Goal: Complete application form: Complete application form

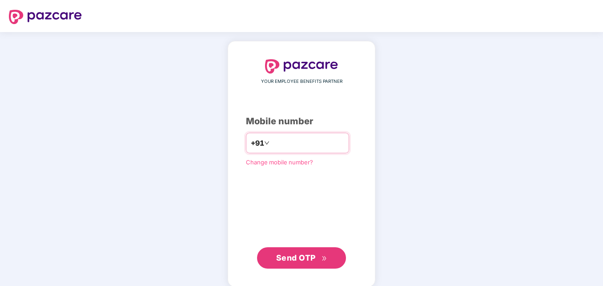
click at [279, 142] on input "number" at bounding box center [307, 143] width 73 height 14
drag, startPoint x: 260, startPoint y: 142, endPoint x: 270, endPoint y: 145, distance: 10.4
click at [271, 145] on input "**********" at bounding box center [307, 143] width 73 height 14
click at [271, 142] on input "**********" at bounding box center [307, 143] width 73 height 14
click at [326, 138] on input "**********" at bounding box center [307, 143] width 73 height 14
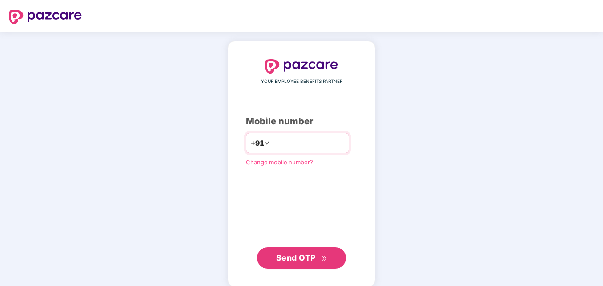
type input "*"
type input "**********"
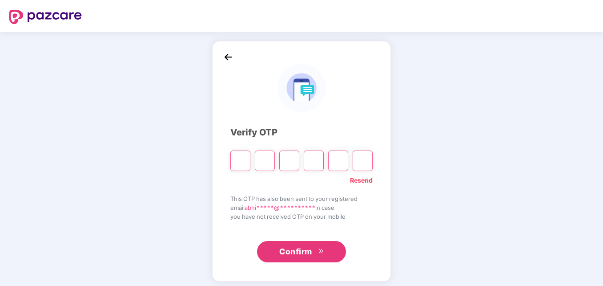
type input "*"
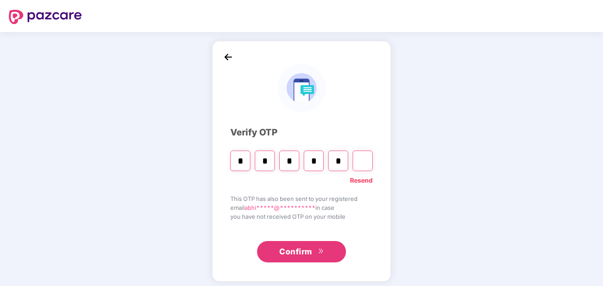
type input "*"
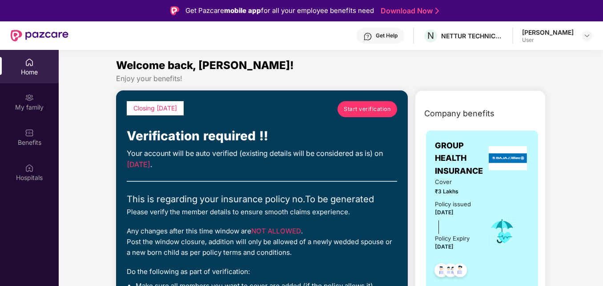
click at [356, 111] on span "Start verification" at bounding box center [367, 109] width 47 height 8
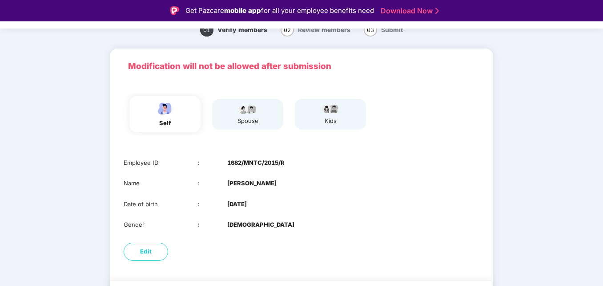
scroll to position [22, 0]
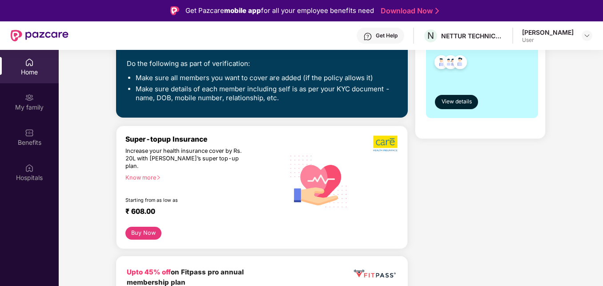
scroll to position [155, 0]
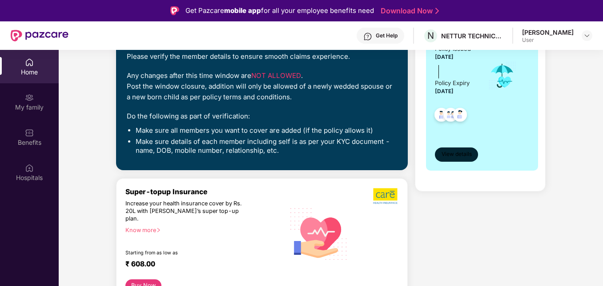
click at [455, 155] on span "View details" at bounding box center [457, 154] width 30 height 8
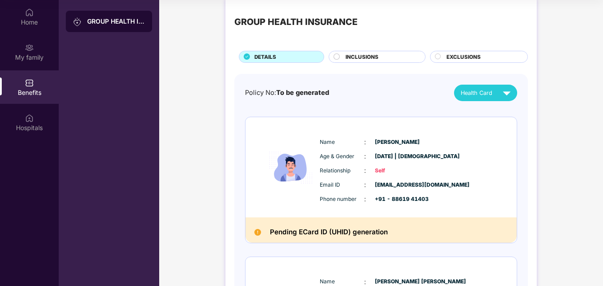
scroll to position [0, 0]
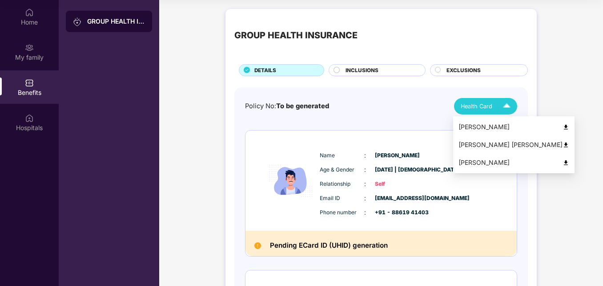
click at [502, 103] on img at bounding box center [507, 106] width 16 height 16
click at [505, 130] on div "Abhishek Rao" at bounding box center [514, 127] width 111 height 10
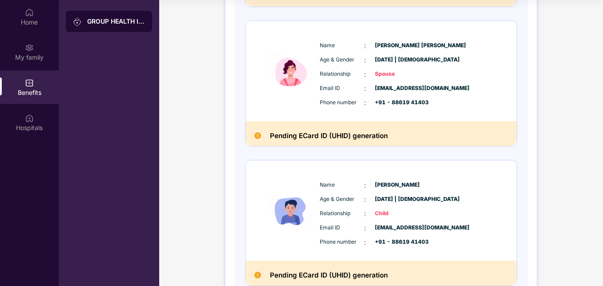
scroll to position [267, 0]
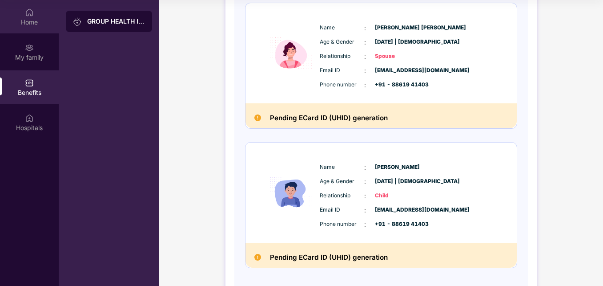
click at [44, 5] on div "Home" at bounding box center [29, 16] width 59 height 33
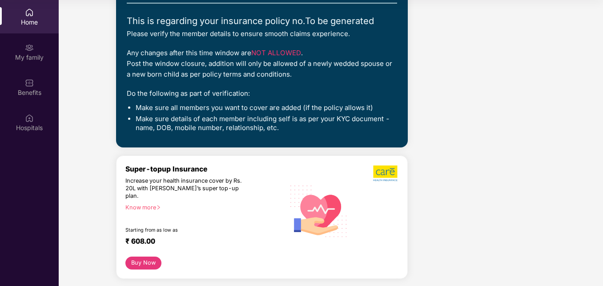
scroll to position [0, 0]
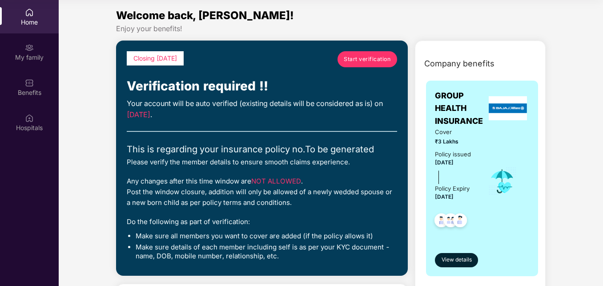
click at [365, 55] on span "Start verification" at bounding box center [367, 59] width 47 height 8
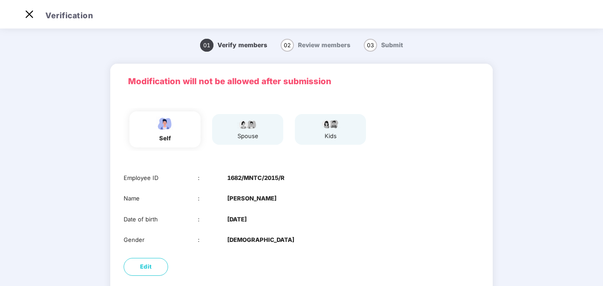
scroll to position [66, 0]
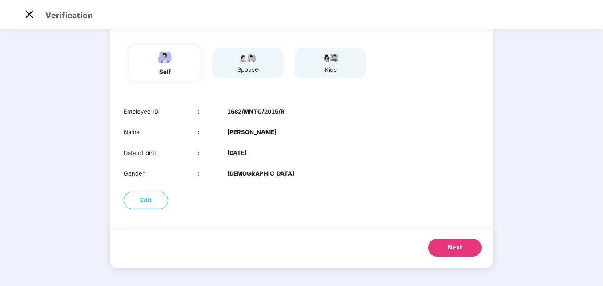
click at [458, 249] on span "Next" at bounding box center [455, 247] width 14 height 9
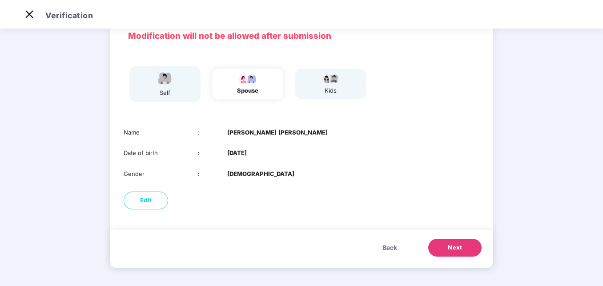
scroll to position [45, 0]
click at [156, 80] on img at bounding box center [165, 78] width 22 height 16
click at [391, 249] on span "Back" at bounding box center [390, 248] width 15 height 10
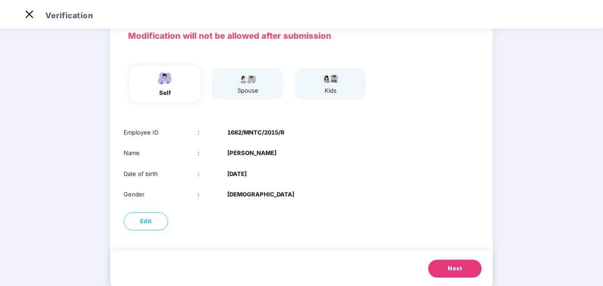
click at [444, 263] on button "Next" at bounding box center [455, 268] width 53 height 18
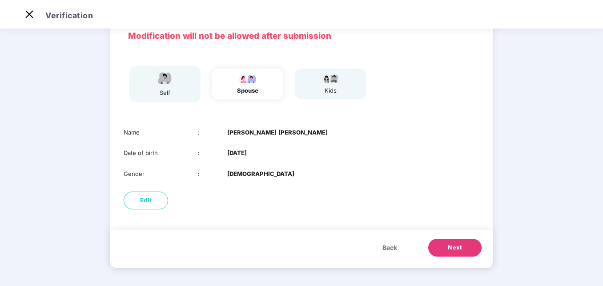
click at [164, 78] on img at bounding box center [165, 78] width 22 height 16
click at [383, 248] on span "Back" at bounding box center [390, 248] width 15 height 10
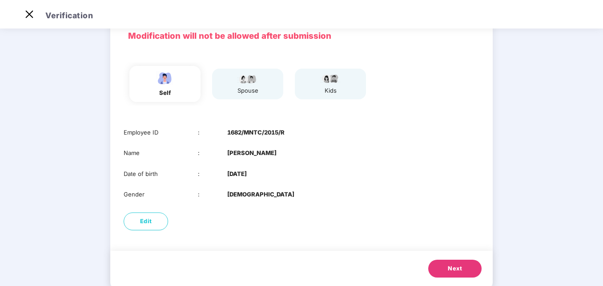
click at [457, 263] on button "Next" at bounding box center [455, 268] width 53 height 18
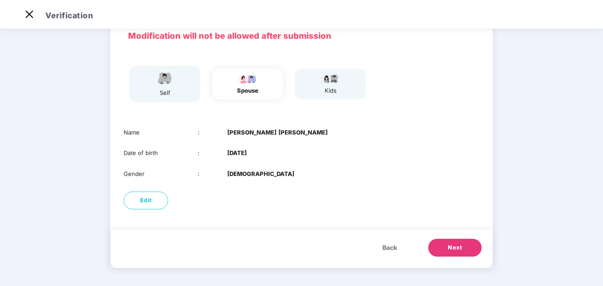
click at [453, 251] on span "Next" at bounding box center [455, 247] width 14 height 9
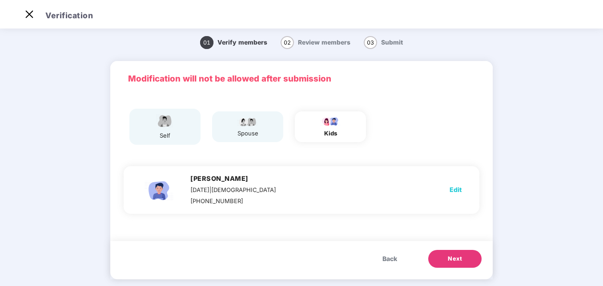
scroll to position [0, 0]
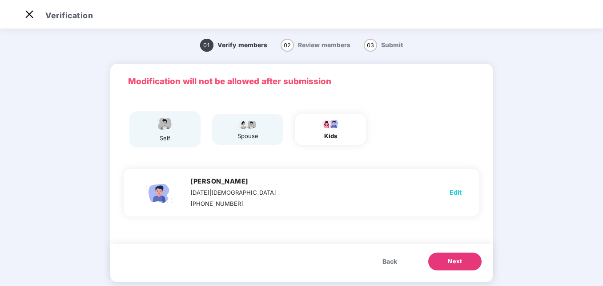
click at [247, 129] on img at bounding box center [248, 123] width 22 height 11
click at [246, 135] on div "spouse" at bounding box center [248, 135] width 22 height 9
click at [385, 261] on span "Back" at bounding box center [390, 261] width 15 height 10
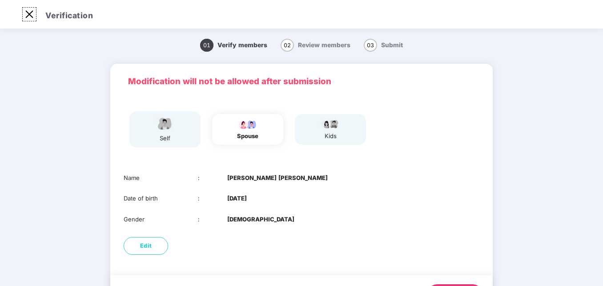
click at [31, 13] on img at bounding box center [29, 14] width 14 height 14
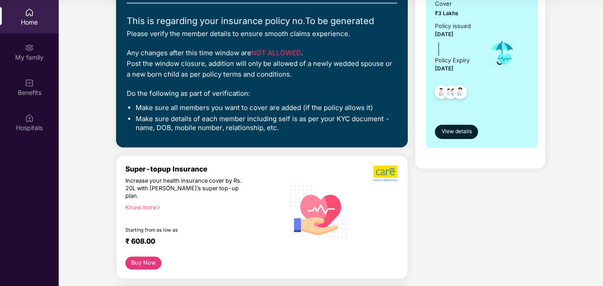
scroll to position [134, 0]
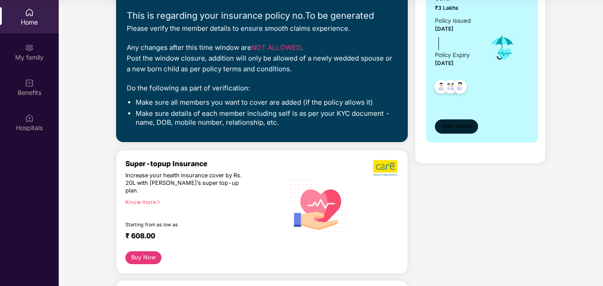
click at [454, 126] on span "View details" at bounding box center [457, 126] width 30 height 8
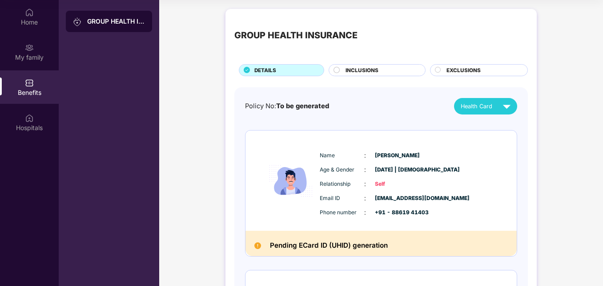
click at [360, 66] on div "INCLUSIONS" at bounding box center [377, 70] width 97 height 12
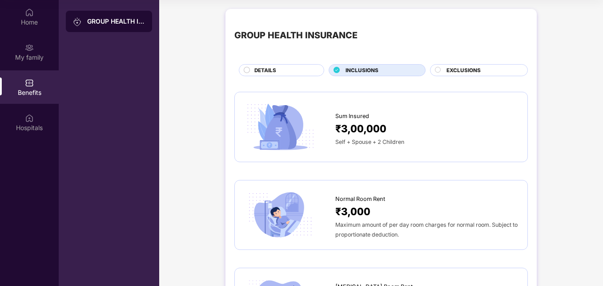
click at [477, 71] on span "EXCLUSIONS" at bounding box center [464, 70] width 34 height 8
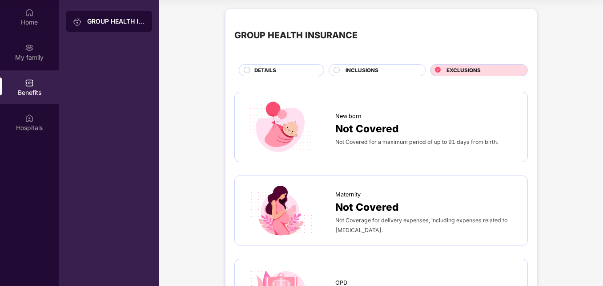
click at [371, 70] on span "INCLUSIONS" at bounding box center [362, 70] width 33 height 8
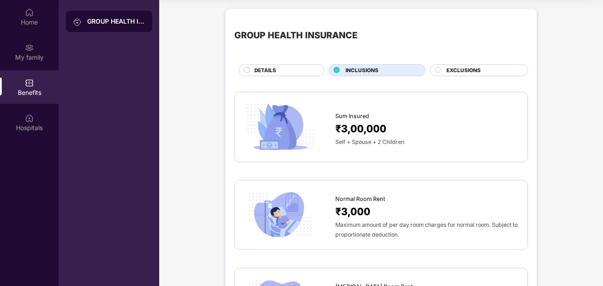
click at [449, 67] on span "EXCLUSIONS" at bounding box center [464, 70] width 34 height 8
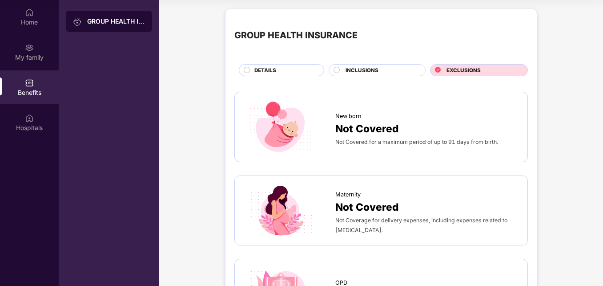
click at [381, 67] on div "INCLUSIONS" at bounding box center [381, 70] width 80 height 9
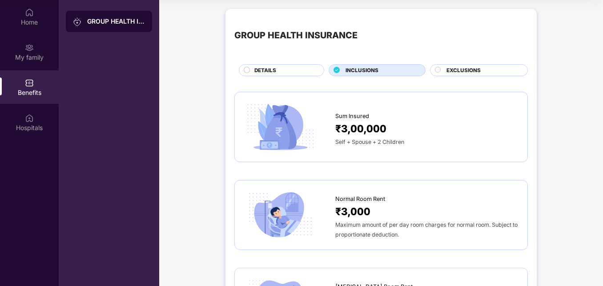
click at [272, 66] on span "DETAILS" at bounding box center [266, 70] width 22 height 8
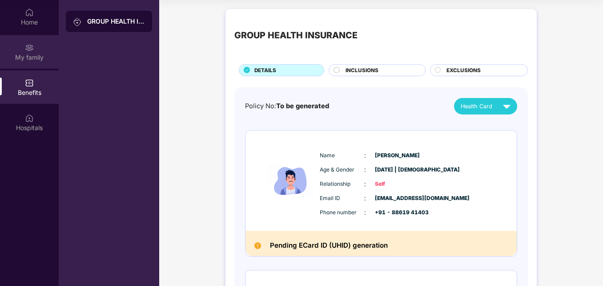
click at [33, 53] on div "My family" at bounding box center [29, 57] width 59 height 9
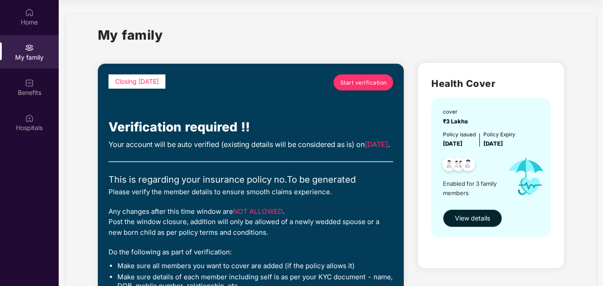
click at [366, 83] on span "Start verification" at bounding box center [363, 82] width 47 height 8
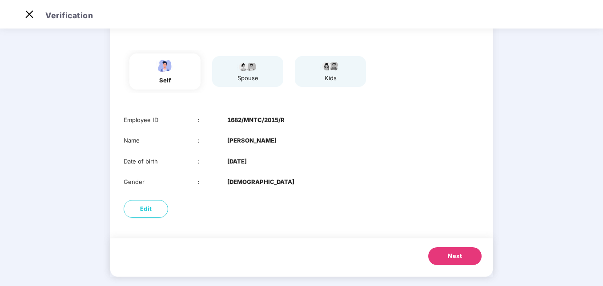
scroll to position [66, 0]
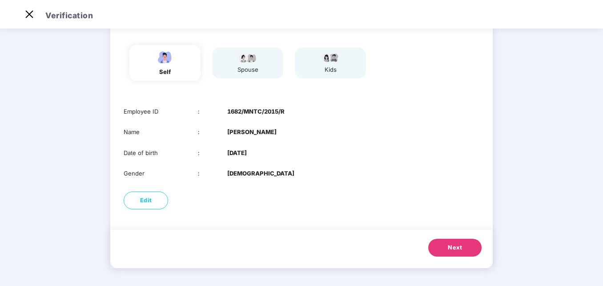
click at [450, 244] on span "Next" at bounding box center [455, 247] width 14 height 9
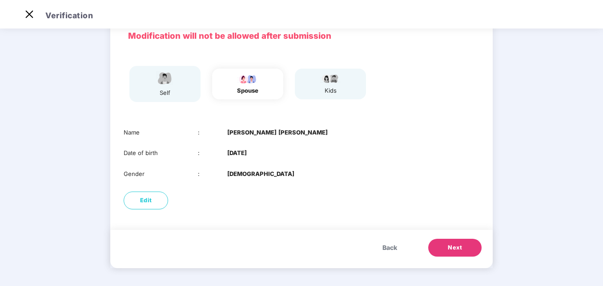
scroll to position [45, 0]
click at [450, 244] on span "Next" at bounding box center [455, 247] width 14 height 9
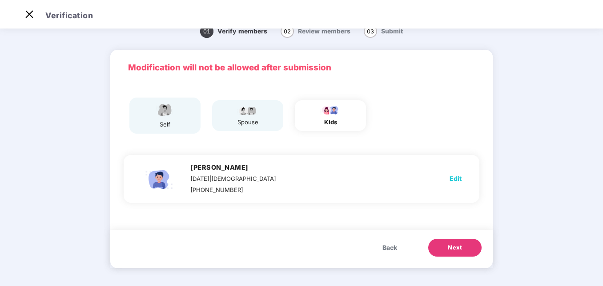
scroll to position [14, 0]
click at [450, 244] on span "Next" at bounding box center [455, 247] width 14 height 9
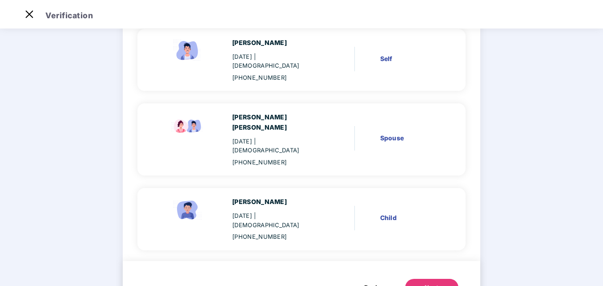
scroll to position [91, 0]
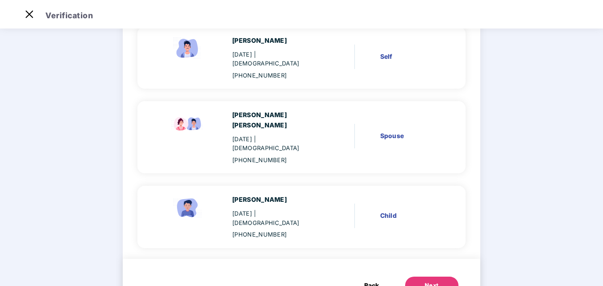
click at [432, 276] on button "Next" at bounding box center [431, 285] width 53 height 18
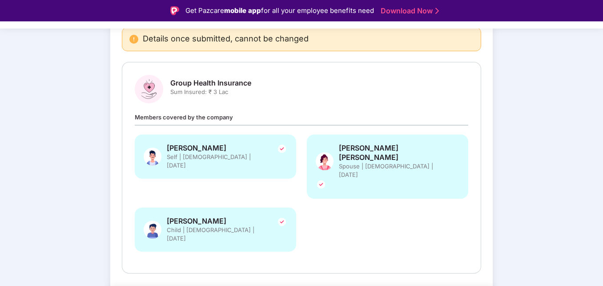
scroll to position [93, 0]
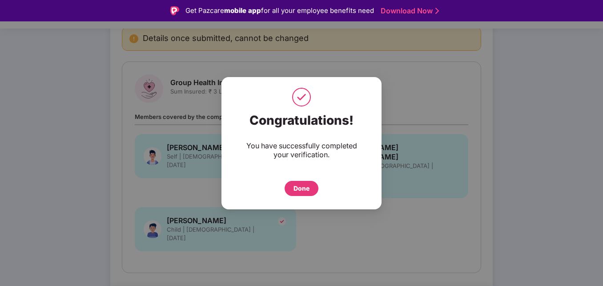
click at [305, 190] on div "Done" at bounding box center [302, 188] width 16 height 10
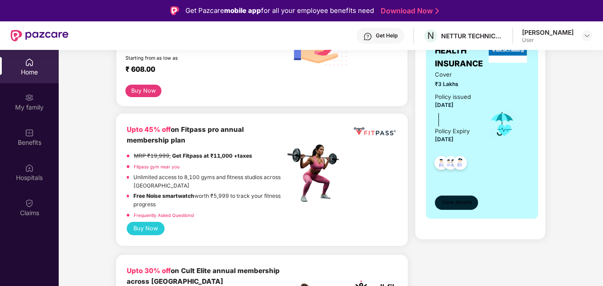
scroll to position [134, 0]
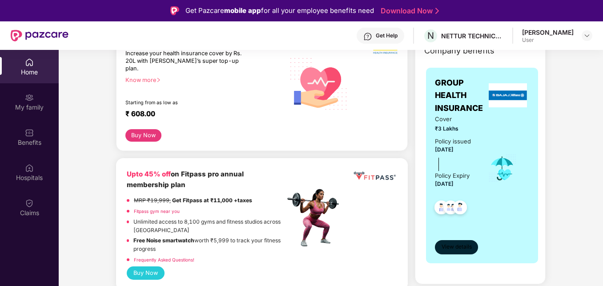
click at [455, 243] on span "View details" at bounding box center [457, 247] width 30 height 8
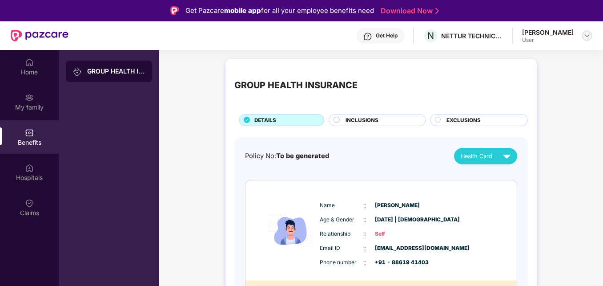
click at [582, 36] on div at bounding box center [587, 35] width 11 height 11
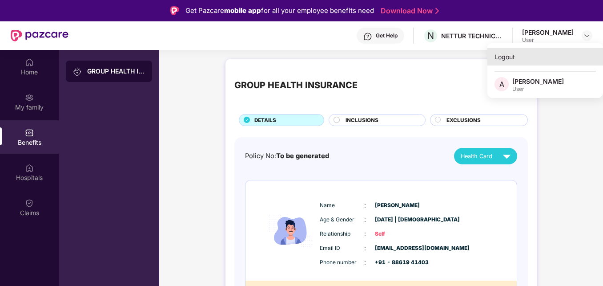
click at [504, 57] on div "Logout" at bounding box center [546, 56] width 116 height 17
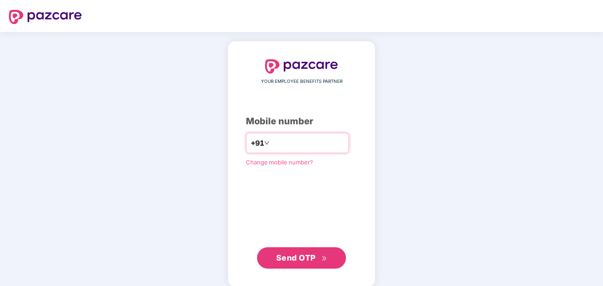
click at [284, 143] on input "number" at bounding box center [307, 143] width 73 height 14
type input "**********"
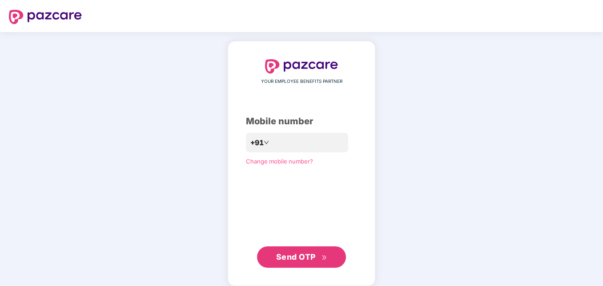
click at [299, 264] on button "Send OTP" at bounding box center [301, 256] width 89 height 21
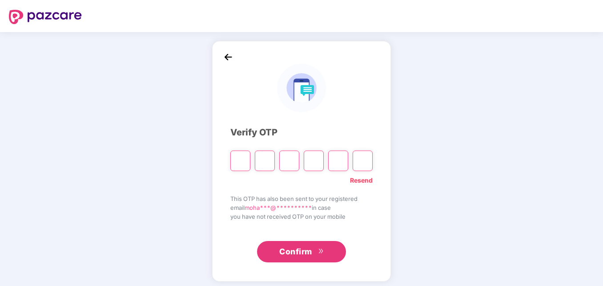
type input "*"
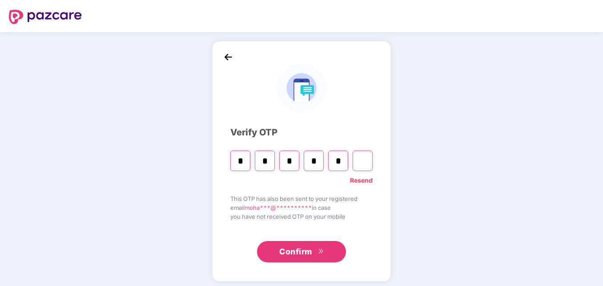
type input "*"
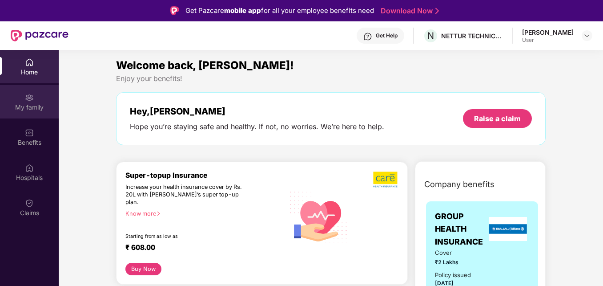
click at [27, 96] on img at bounding box center [29, 97] width 9 height 9
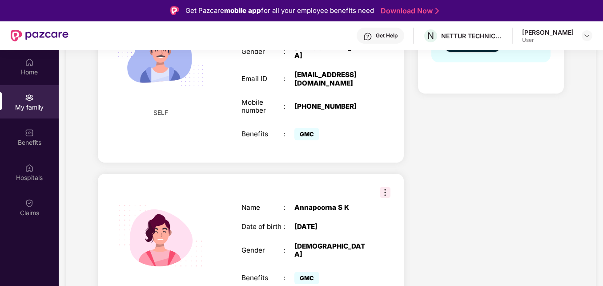
scroll to position [225, 0]
click at [398, 173] on div "SPOUSE Name : Annapoorna S K Date of birth : 29 July 1994 Gender : FEMALE Benef…" at bounding box center [251, 244] width 306 height 142
click at [386, 186] on img at bounding box center [385, 191] width 11 height 11
click at [468, 164] on div "Health Cover cover ₹2 Lakhs Policy issued 05 Oct 2025 Policy Expiry 04 Oct 2026…" at bounding box center [491, 104] width 160 height 446
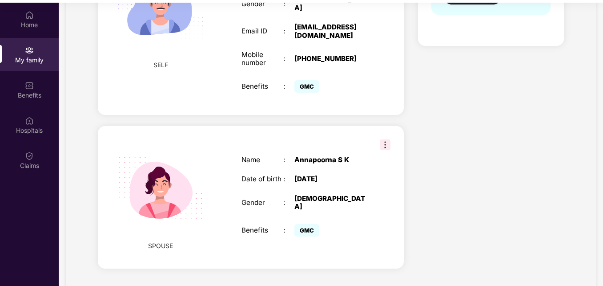
scroll to position [50, 0]
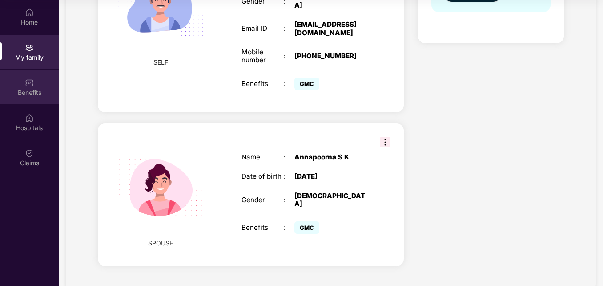
click at [28, 86] on img at bounding box center [29, 82] width 9 height 9
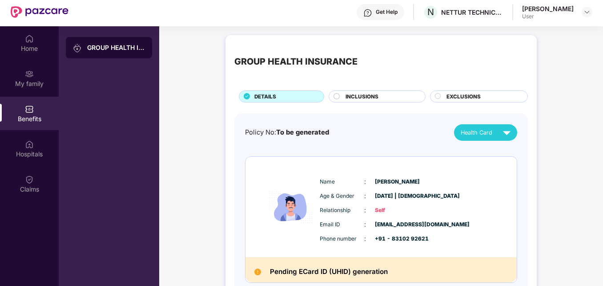
scroll to position [0, 0]
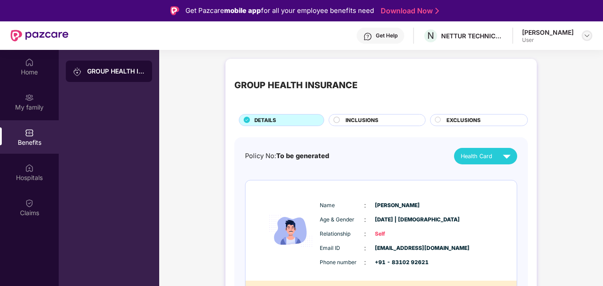
click at [589, 35] on img at bounding box center [587, 35] width 7 height 7
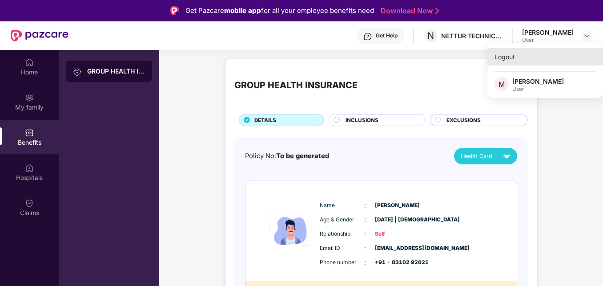
click at [502, 57] on div "Logout" at bounding box center [546, 56] width 116 height 17
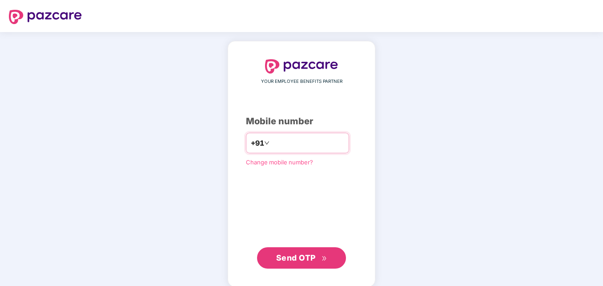
click at [273, 139] on input "number" at bounding box center [307, 143] width 73 height 14
type input "**********"
click at [291, 249] on button "Send OTP" at bounding box center [301, 257] width 89 height 21
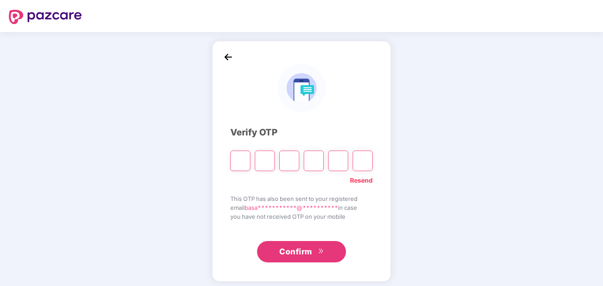
type input "*"
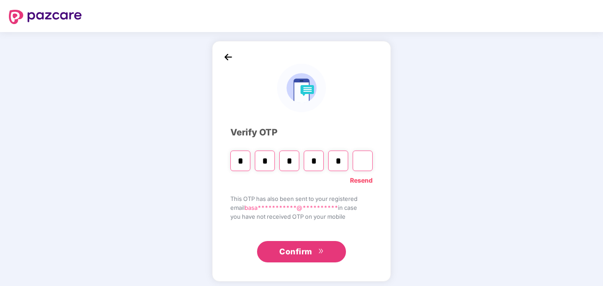
type input "*"
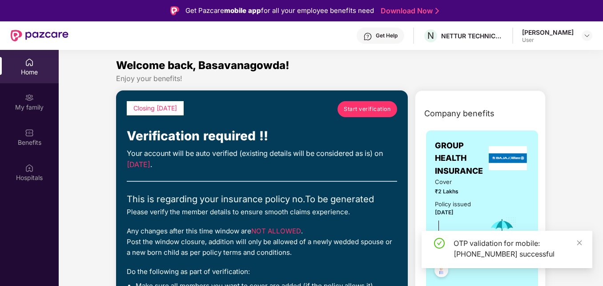
click at [355, 111] on span "Start verification" at bounding box center [367, 109] width 47 height 8
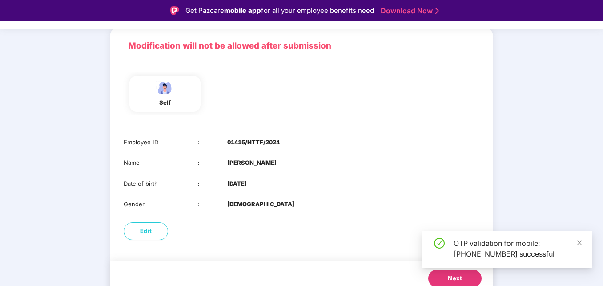
scroll to position [66, 0]
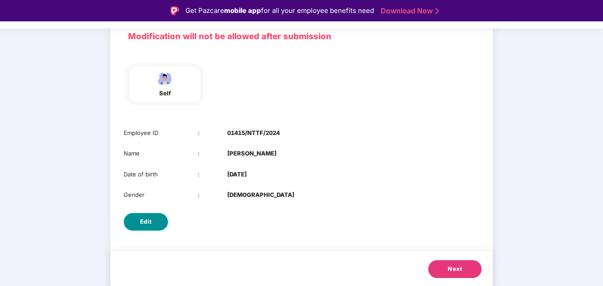
click at [145, 222] on span "Edit" at bounding box center [146, 221] width 12 height 9
select select "****"
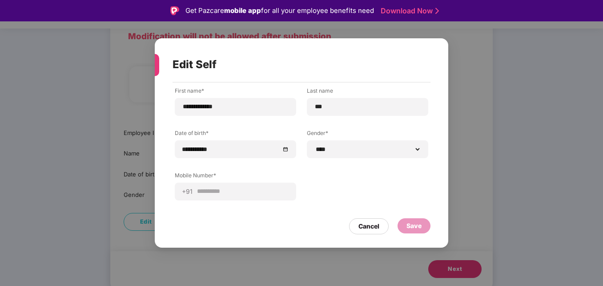
drag, startPoint x: 360, startPoint y: 225, endPoint x: 356, endPoint y: 230, distance: 6.7
click at [362, 229] on div "Cancel" at bounding box center [369, 226] width 21 height 10
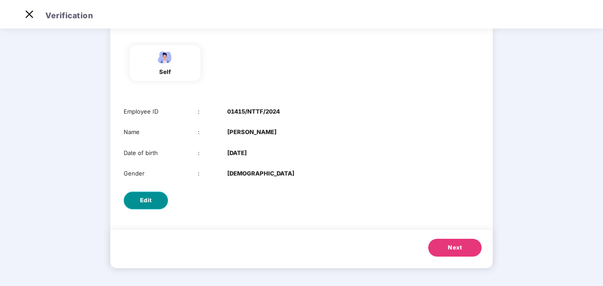
click at [146, 202] on span "Edit" at bounding box center [146, 200] width 12 height 9
select select "****"
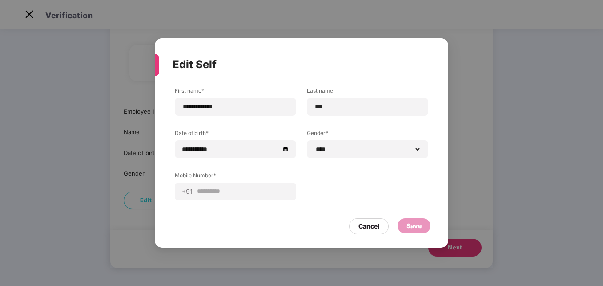
scroll to position [0, 0]
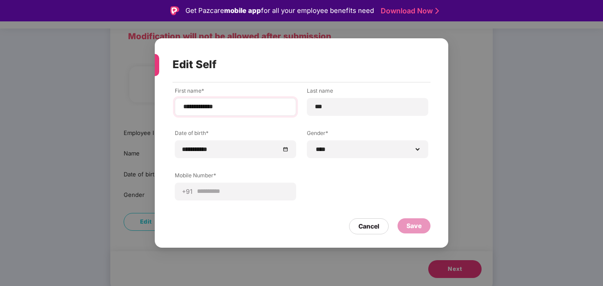
click at [244, 98] on div "**********" at bounding box center [235, 107] width 121 height 18
click at [245, 108] on input "**********" at bounding box center [235, 106] width 106 height 9
type input "*"
type input "**********"
click at [256, 130] on label "Date of birth*" at bounding box center [235, 134] width 121 height 11
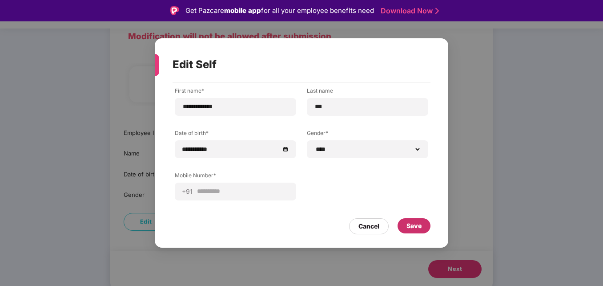
click at [418, 227] on div "Save" at bounding box center [414, 226] width 15 height 10
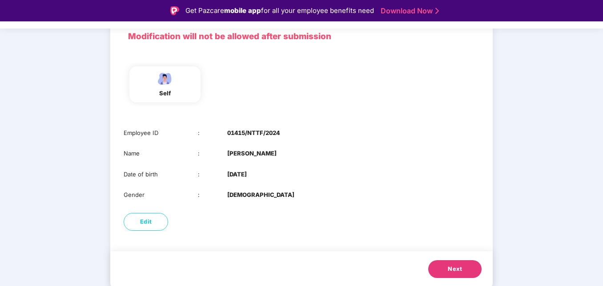
click at [464, 271] on button "Next" at bounding box center [455, 269] width 53 height 18
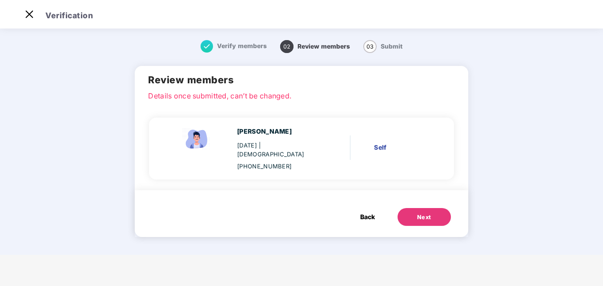
click at [432, 210] on button "Next" at bounding box center [424, 217] width 53 height 18
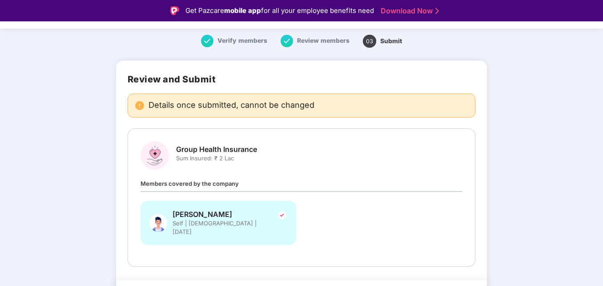
scroll to position [49, 0]
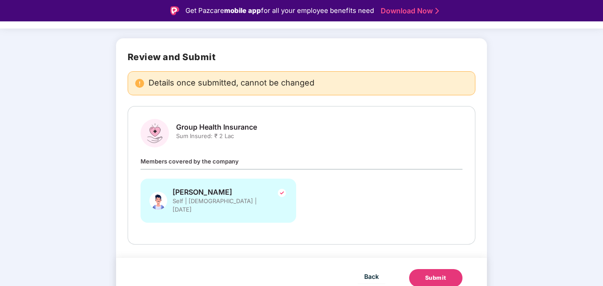
click at [446, 270] on button "Submit" at bounding box center [435, 278] width 53 height 18
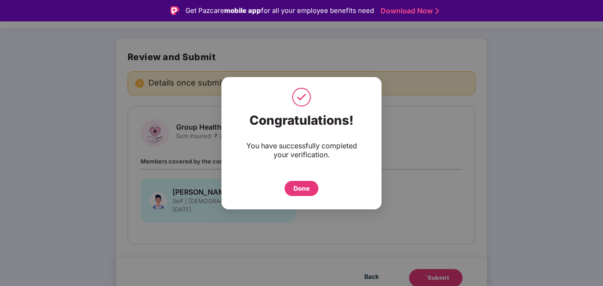
click at [298, 185] on div "Done" at bounding box center [302, 188] width 16 height 10
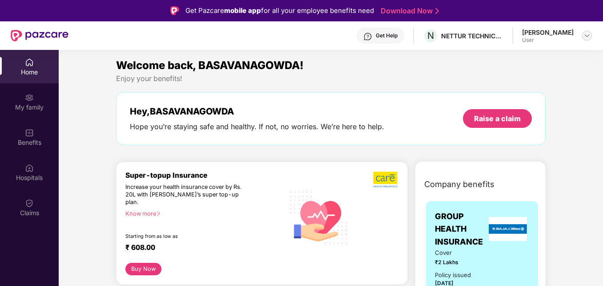
click at [586, 35] on img at bounding box center [587, 35] width 7 height 7
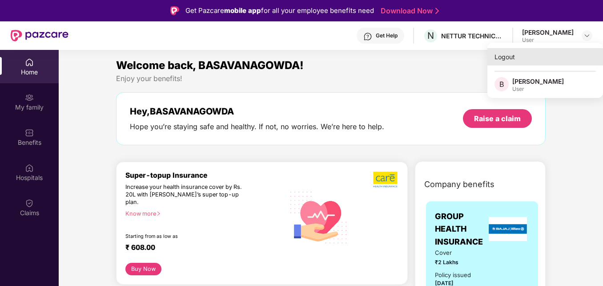
click at [506, 58] on div "Logout" at bounding box center [546, 56] width 116 height 17
